Goal: Information Seeking & Learning: Find specific fact

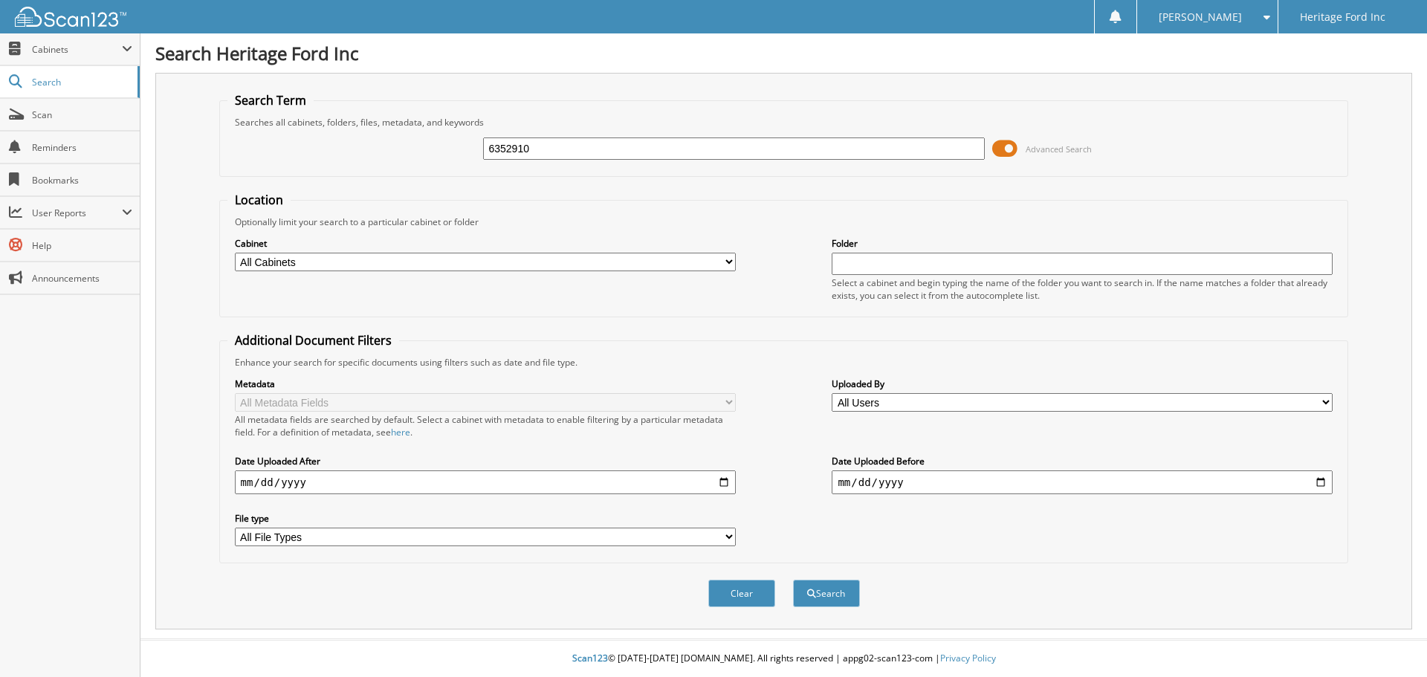
type input "6352910"
click at [793, 580] on button "Search" at bounding box center [826, 594] width 67 height 28
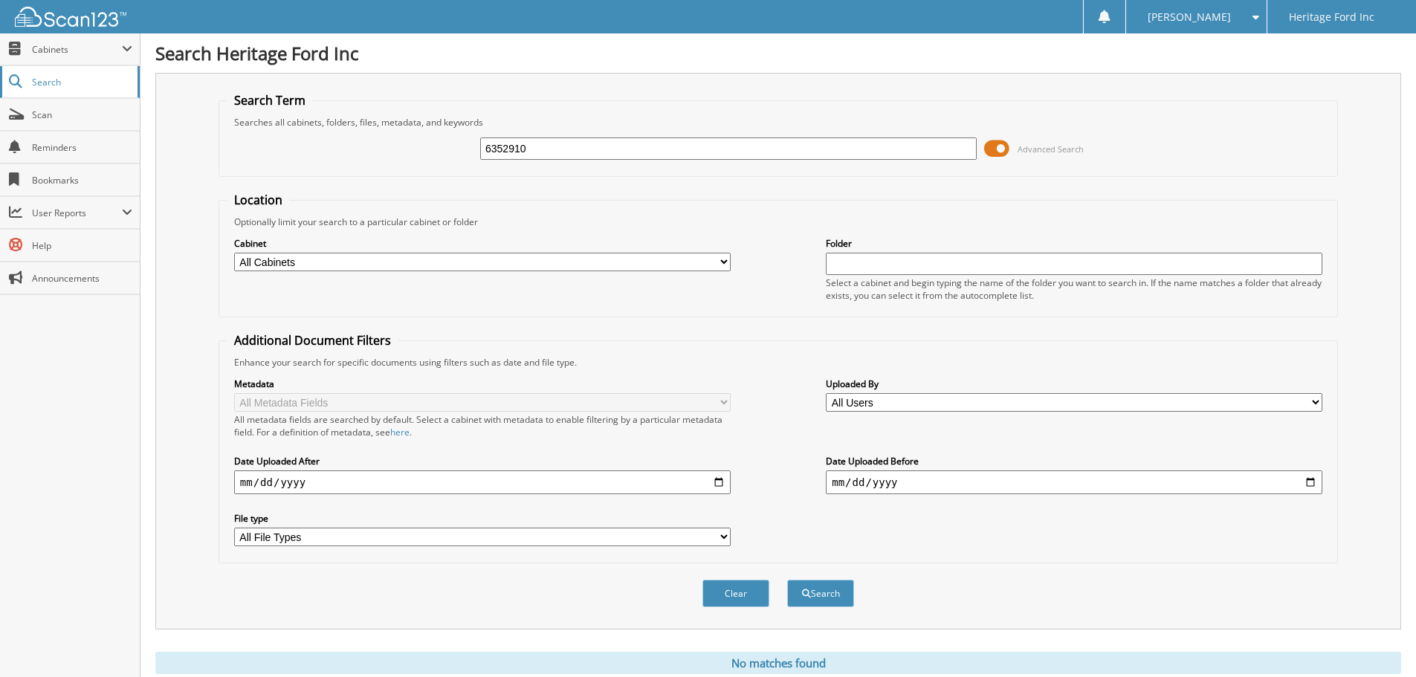
click at [49, 90] on link "Search" at bounding box center [70, 82] width 140 height 32
